Goal: Information Seeking & Learning: Compare options

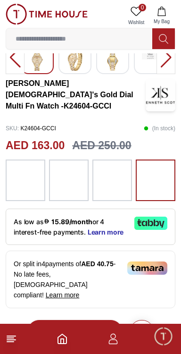
scroll to position [166, 0]
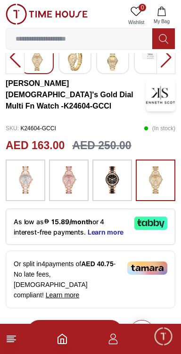
click at [22, 184] on img at bounding box center [26, 180] width 24 height 32
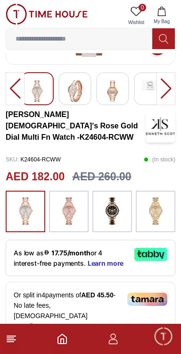
scroll to position [130, 0]
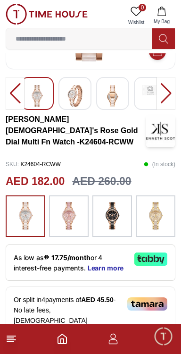
click at [112, 220] on img at bounding box center [112, 216] width 24 height 32
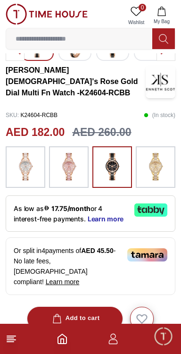
scroll to position [184, 0]
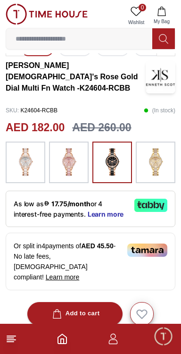
click at [75, 166] on img at bounding box center [69, 162] width 24 height 32
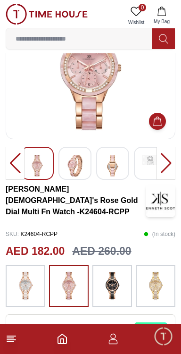
scroll to position [60, 0]
click at [168, 289] on div at bounding box center [156, 286] width 40 height 42
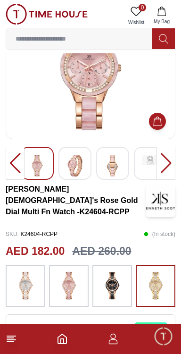
click at [166, 295] on img at bounding box center [156, 286] width 24 height 32
click at [156, 289] on img at bounding box center [156, 286] width 24 height 32
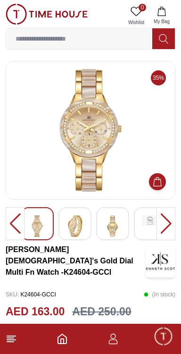
click at [63, 135] on img at bounding box center [91, 130] width 154 height 123
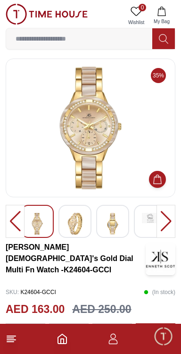
scroll to position [3, 0]
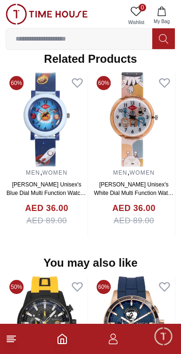
scroll to position [723, 0]
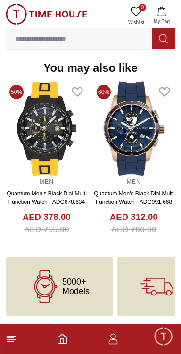
scroll to position [130, 0]
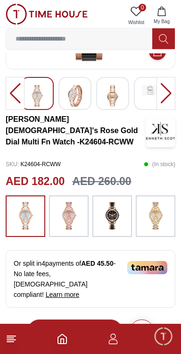
scroll to position [166, 0]
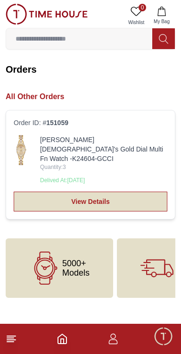
click at [68, 191] on link "View Details" at bounding box center [91, 201] width 154 height 20
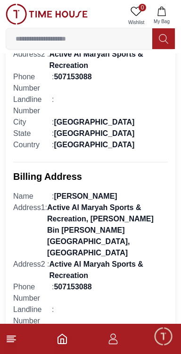
scroll to position [665, 0]
